Goal: Find specific page/section: Find specific page/section

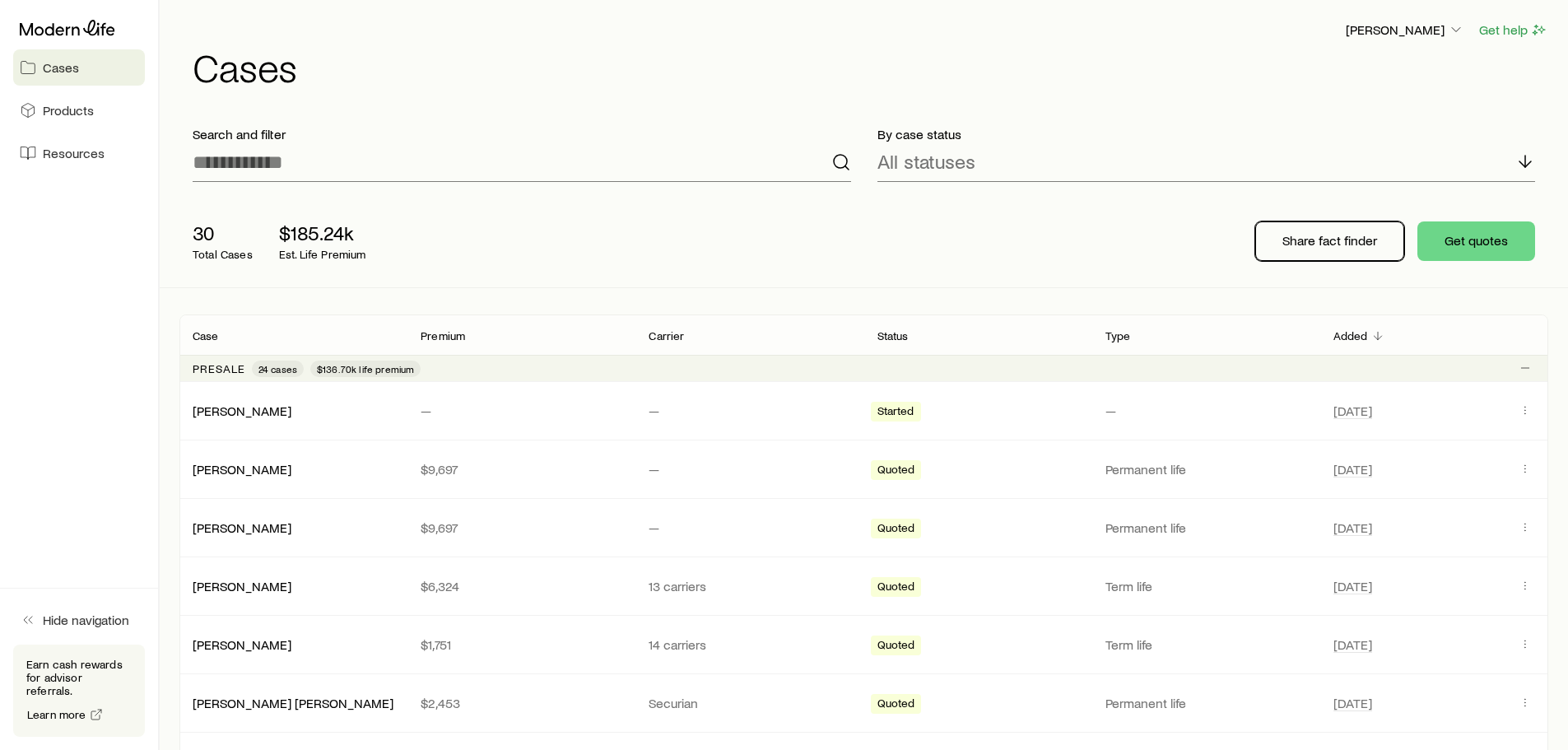
click at [1345, 238] on p "Share fact finder" at bounding box center [1330, 240] width 94 height 17
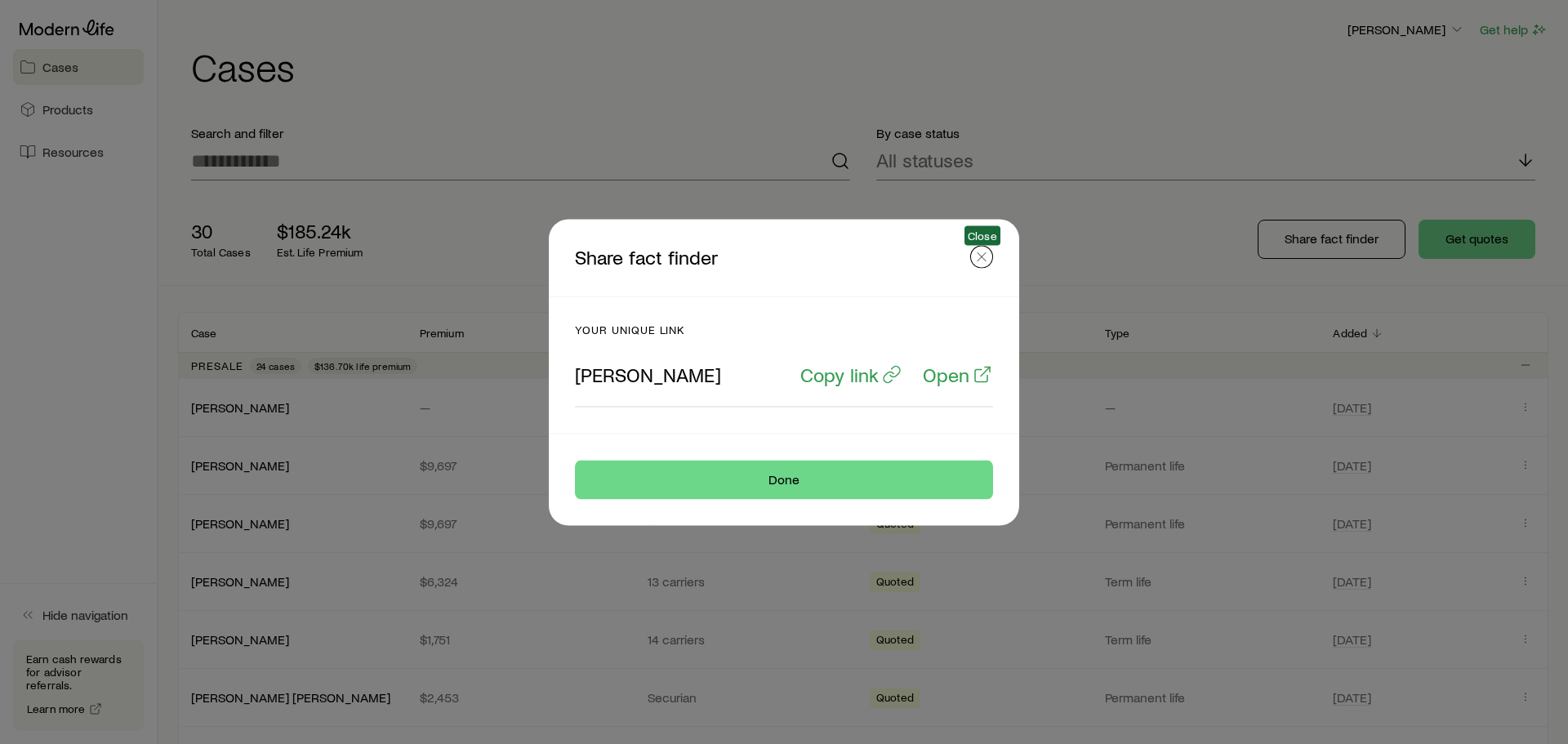
click at [979, 255] on icon "button" at bounding box center [982, 256] width 16 height 16
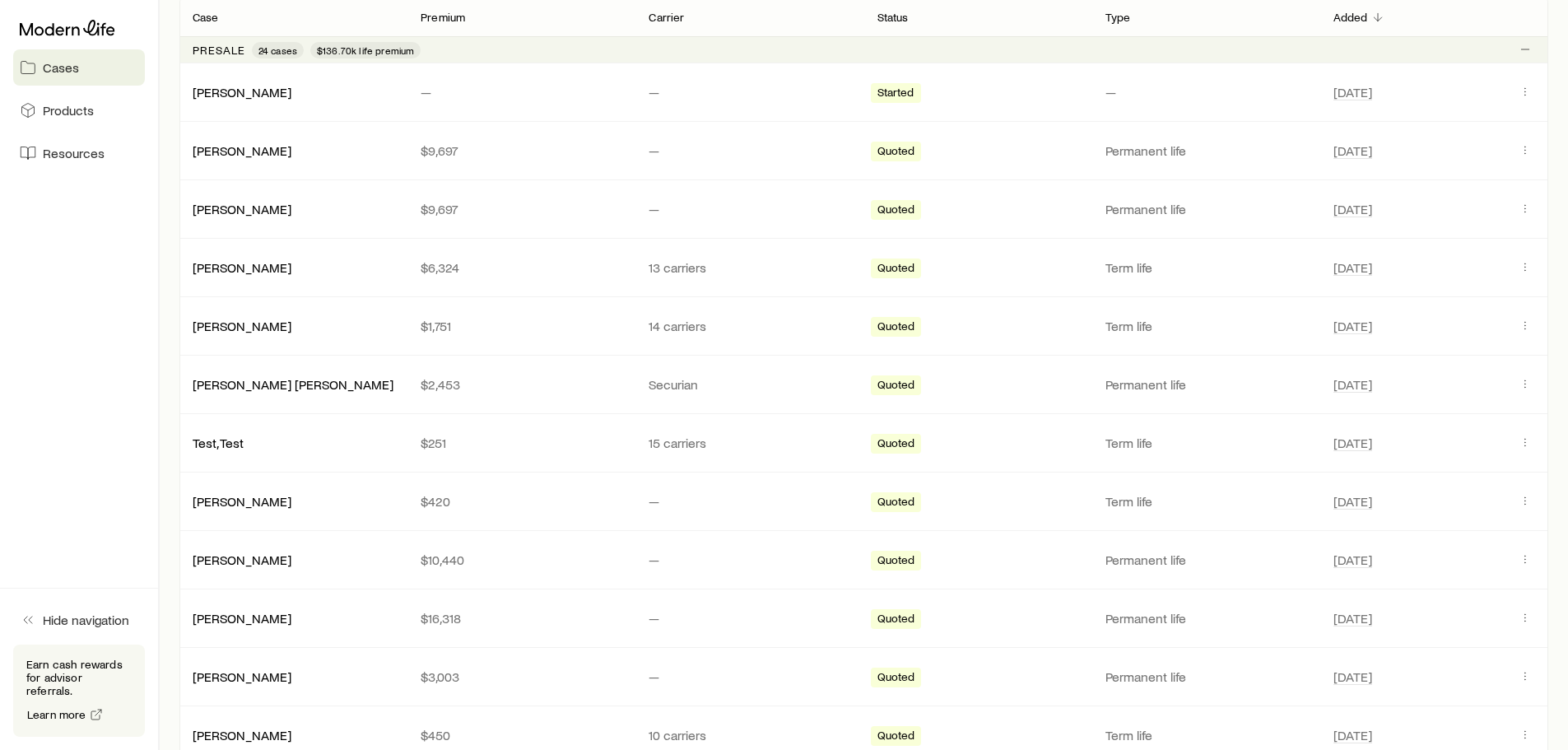
scroll to position [329, 0]
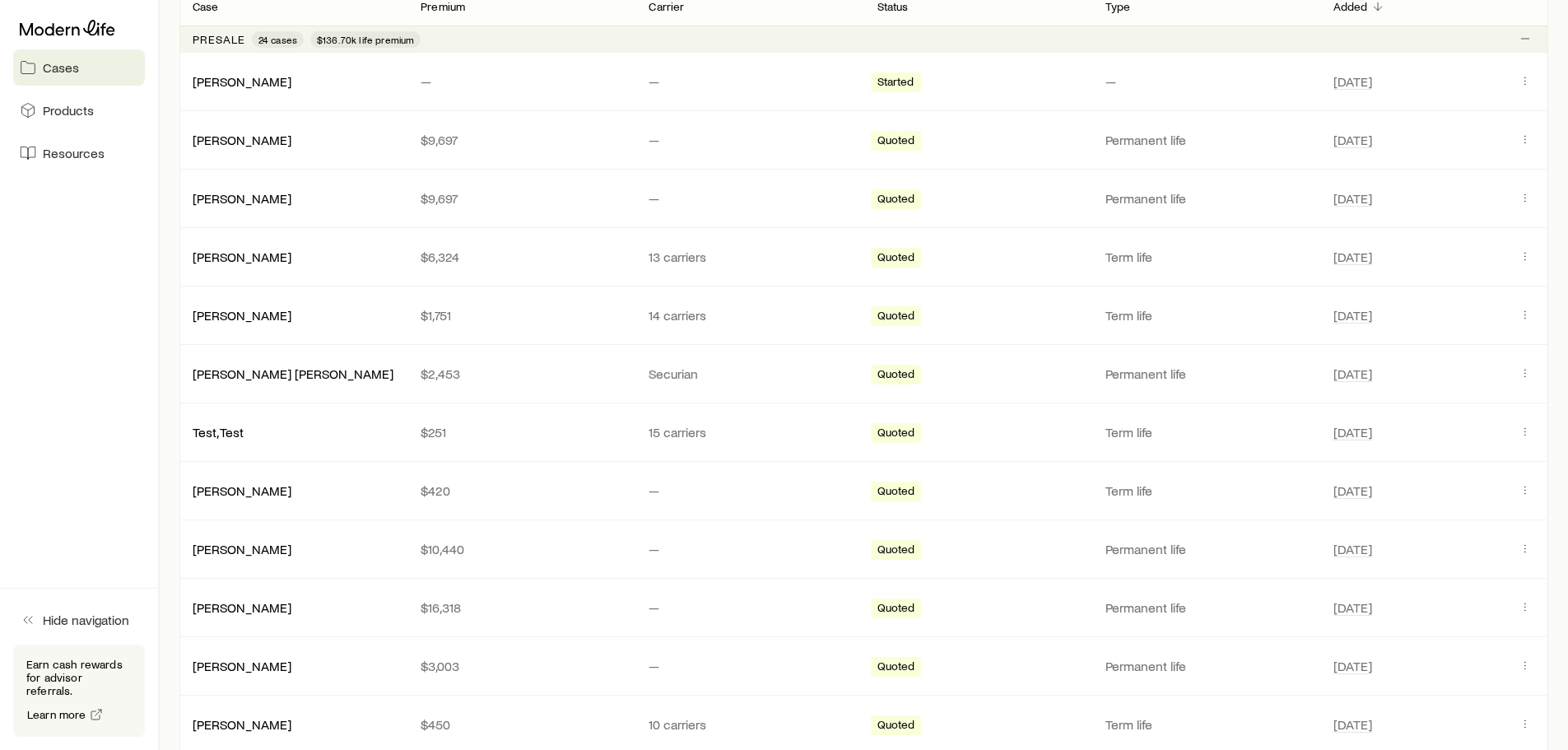
click at [893, 490] on span "Quoted" at bounding box center [896, 493] width 38 height 17
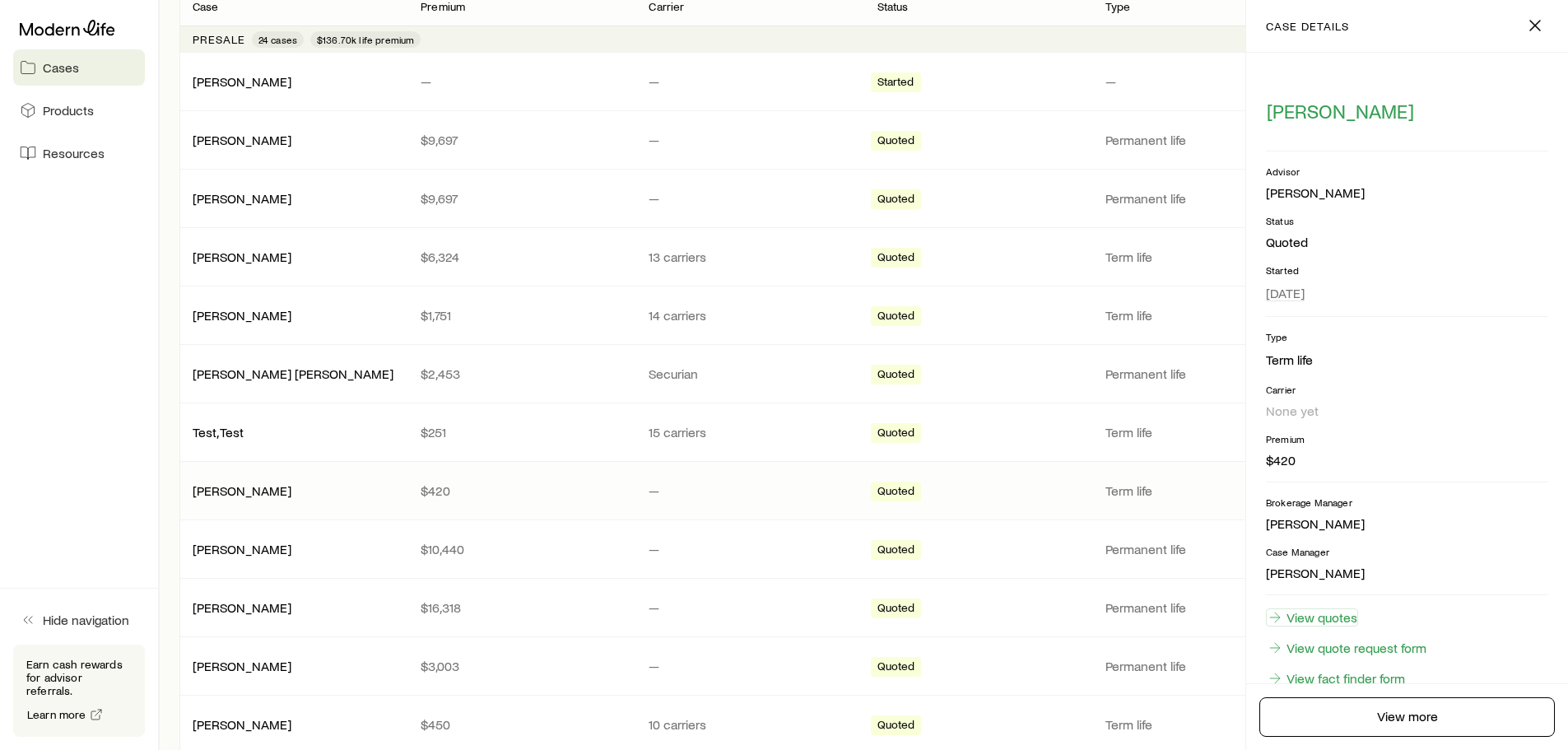
click at [1347, 623] on link "View quotes" at bounding box center [1311, 618] width 92 height 18
